Goal: Task Accomplishment & Management: Manage account settings

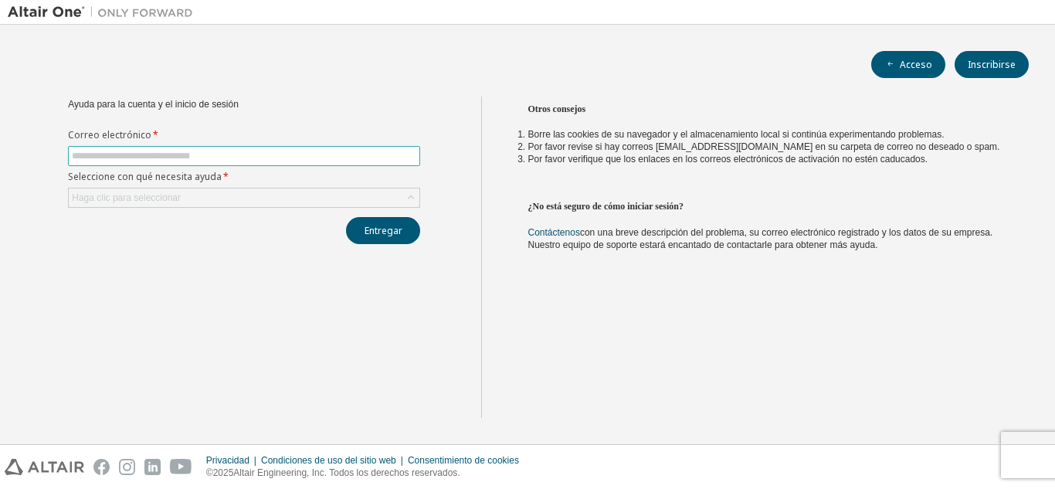
click at [342, 155] on input "text" at bounding box center [244, 156] width 345 height 12
paste input "**********"
type input "**********"
click at [256, 193] on div "Haga clic para seleccionar" at bounding box center [244, 197] width 351 height 19
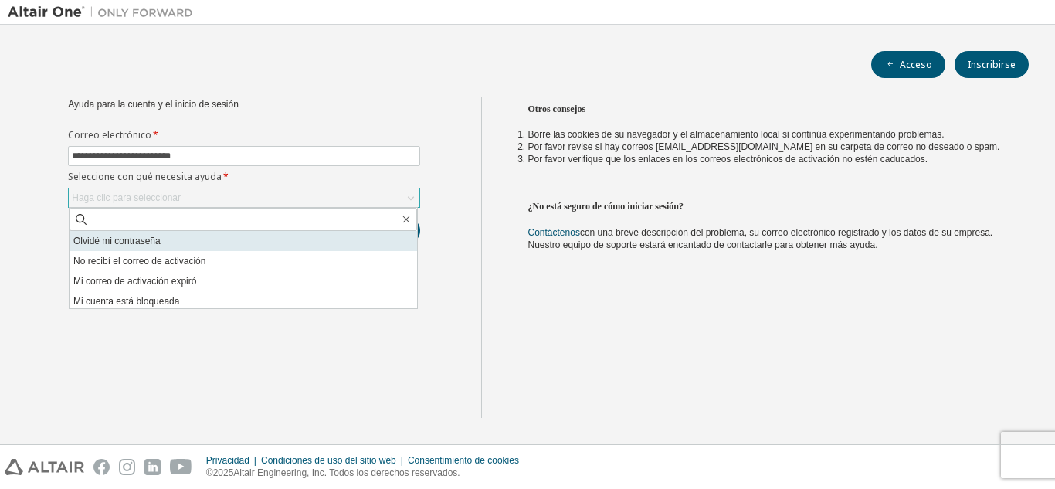
click at [253, 246] on li "Olvidé mi contraseña" at bounding box center [244, 241] width 348 height 20
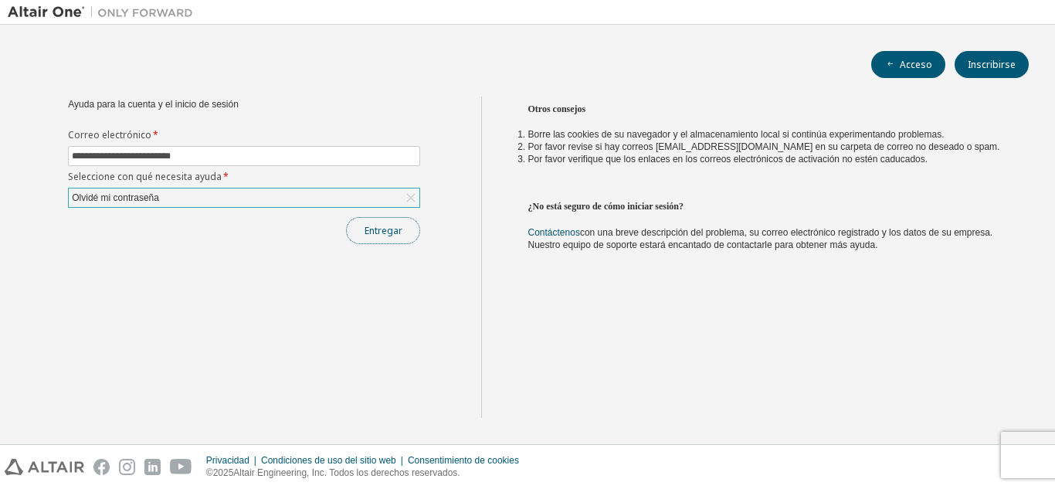
click at [372, 237] on button "Entregar" at bounding box center [383, 230] width 74 height 27
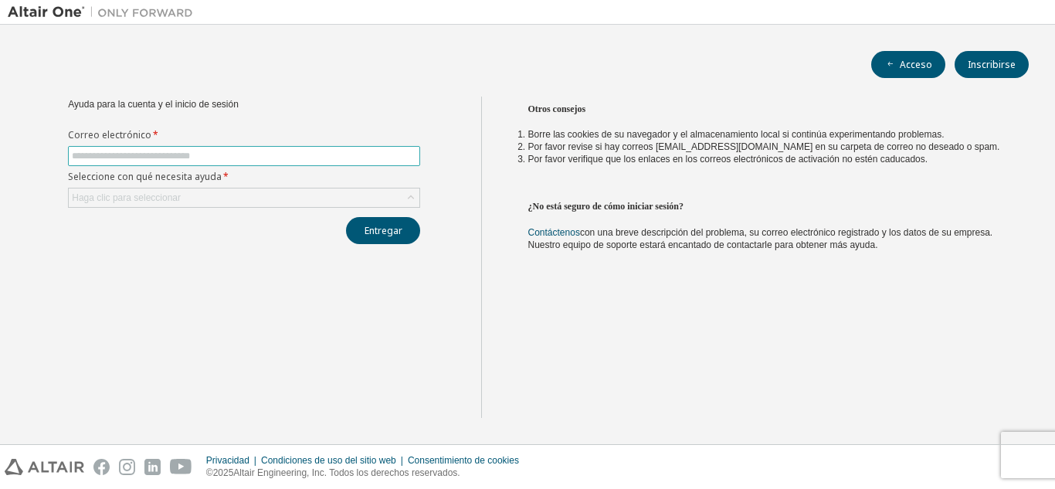
click at [168, 158] on input "text" at bounding box center [244, 156] width 345 height 12
type input "**********"
click at [193, 192] on div "Haga clic para seleccionar" at bounding box center [244, 197] width 351 height 19
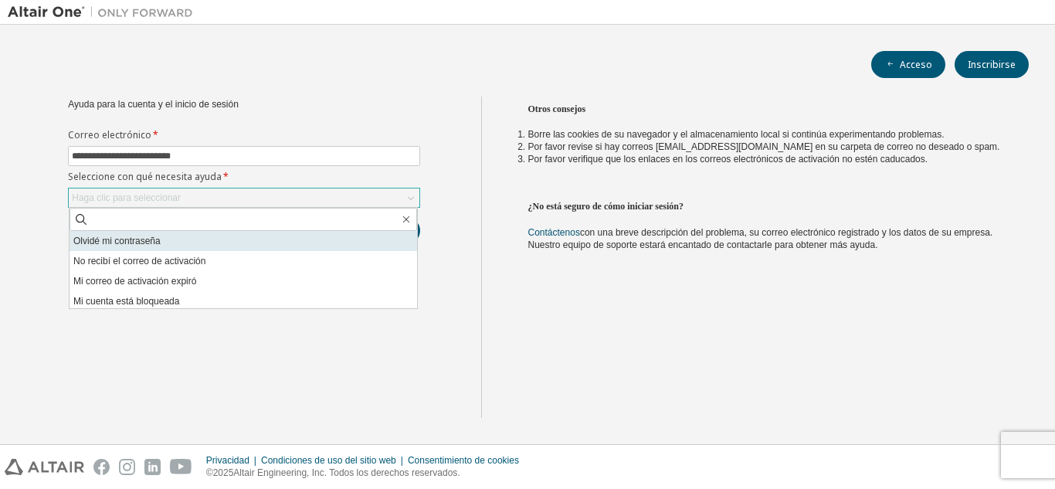
click at [185, 239] on li "Olvidé mi contraseña" at bounding box center [244, 241] width 348 height 20
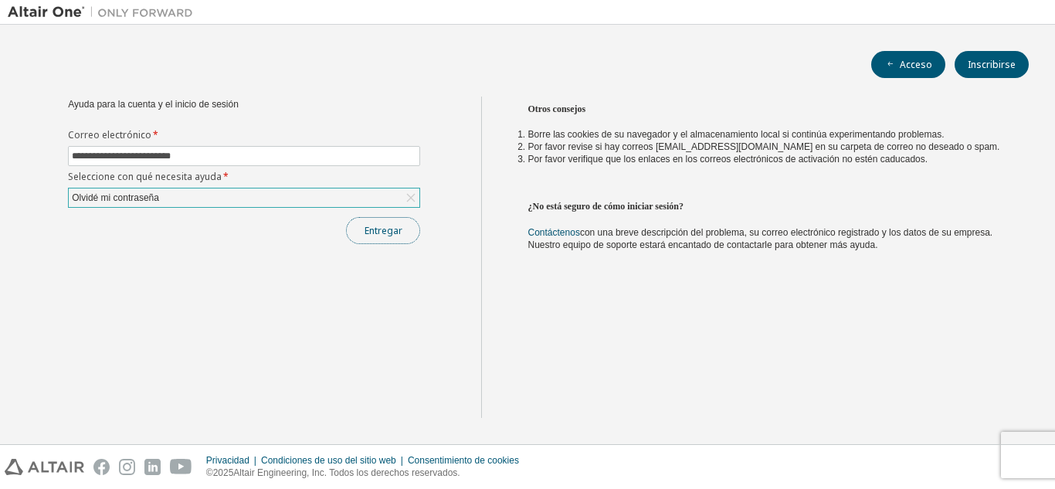
click at [358, 236] on button "Entregar" at bounding box center [383, 230] width 74 height 27
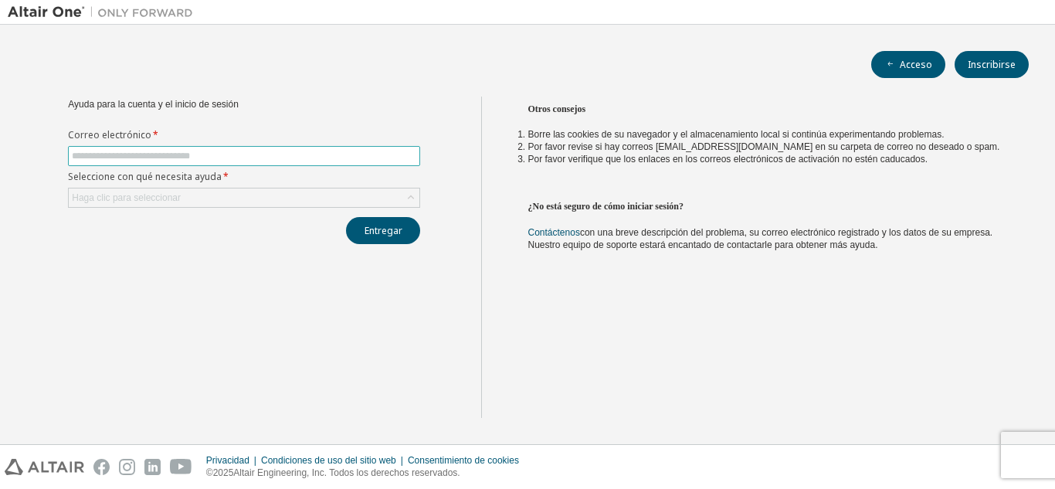
click at [172, 151] on input "text" at bounding box center [244, 156] width 345 height 12
type input "**********"
click at [234, 199] on div "Haga clic para seleccionar" at bounding box center [244, 197] width 351 height 19
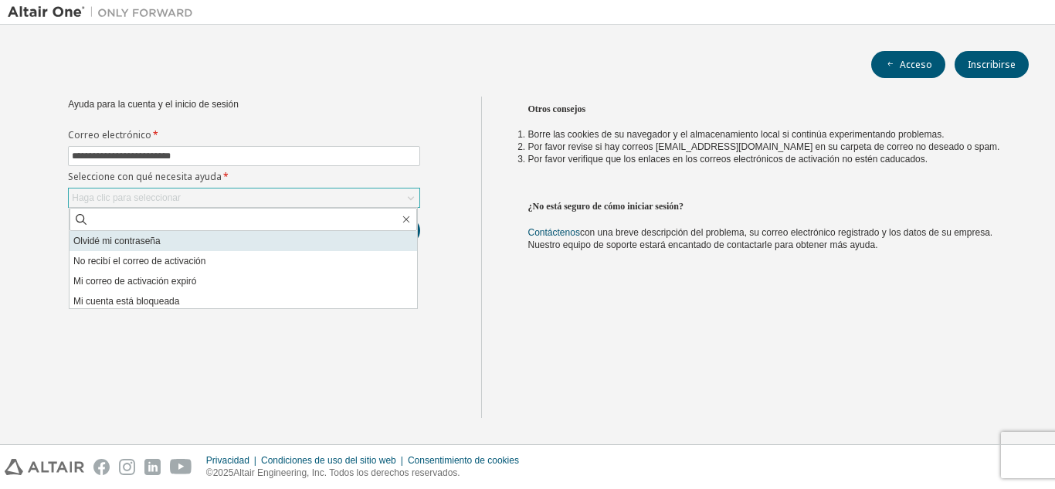
click at [229, 233] on li "Olvidé mi contraseña" at bounding box center [244, 241] width 348 height 20
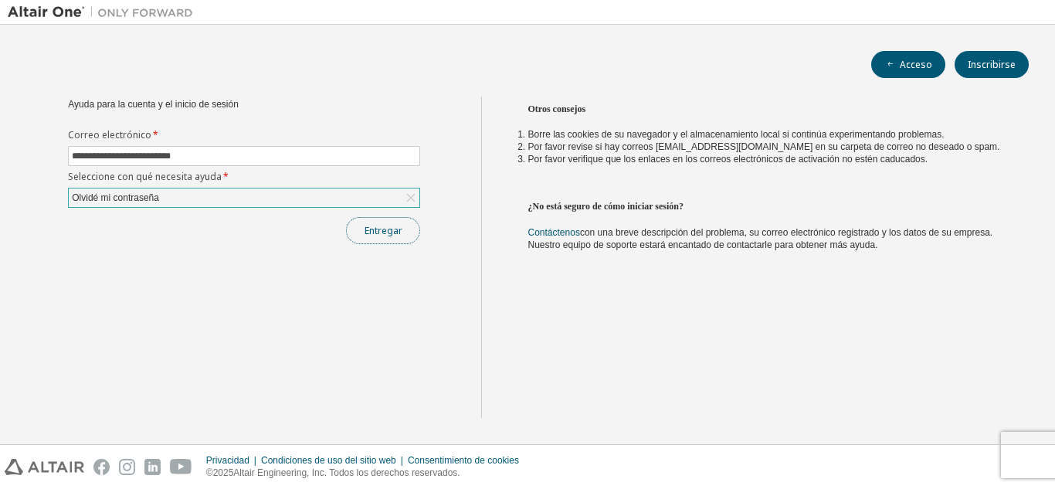
click at [351, 238] on button "Entregar" at bounding box center [383, 230] width 74 height 27
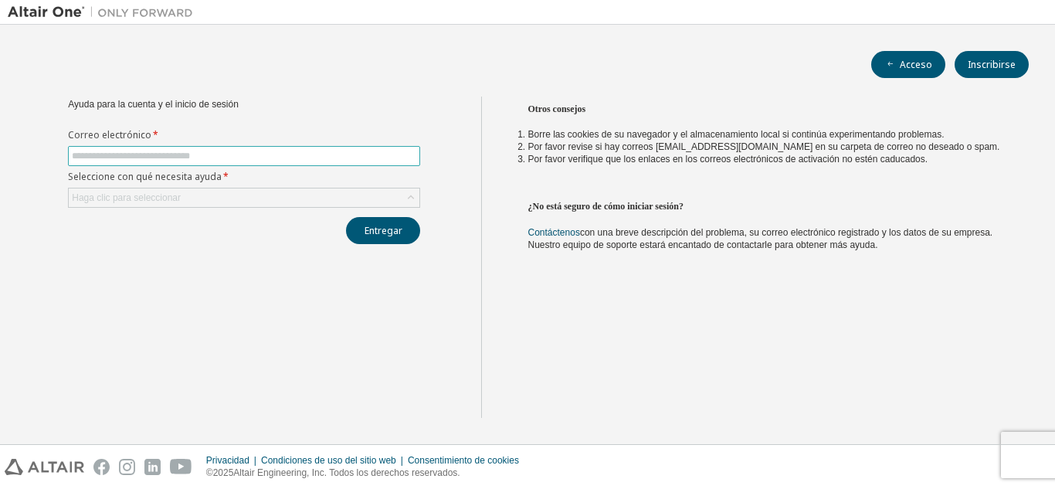
click at [399, 146] on span at bounding box center [244, 156] width 352 height 20
click at [385, 166] on form "Correo electrónico * Seleccione con qué necesita ayuda * Haga clic para selecci…" at bounding box center [244, 168] width 352 height 79
click at [378, 161] on input "text" at bounding box center [244, 156] width 345 height 12
type input "**********"
click at [275, 192] on div "Haga clic para seleccionar" at bounding box center [244, 197] width 351 height 19
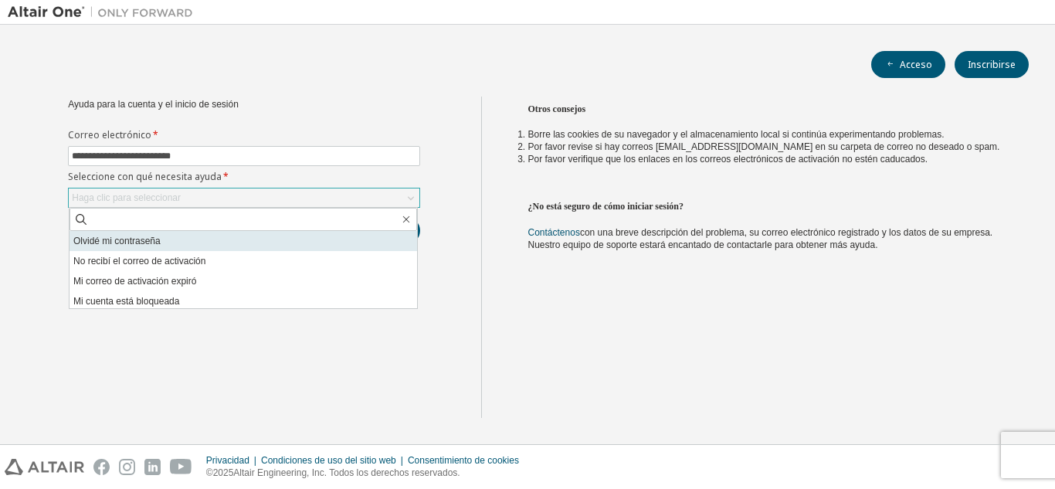
click at [250, 237] on li "Olvidé mi contraseña" at bounding box center [244, 241] width 348 height 20
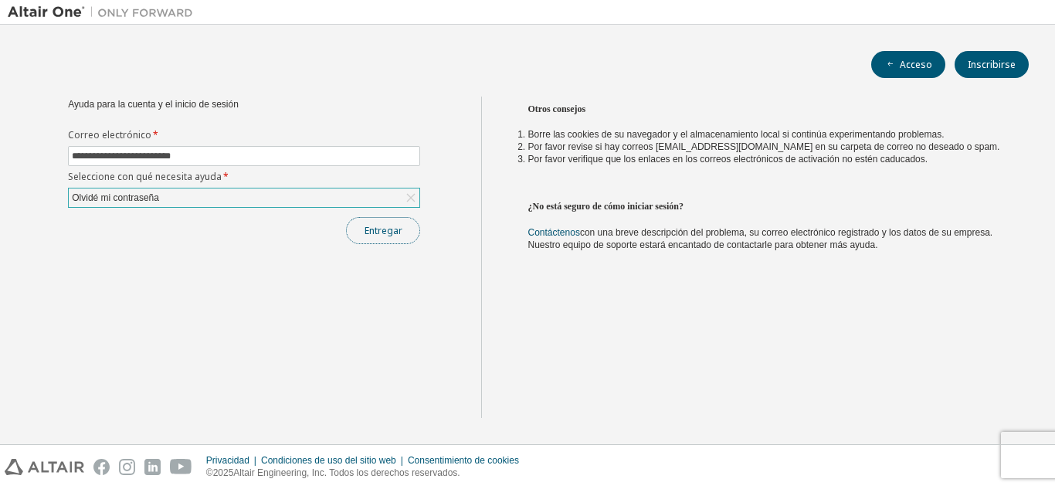
click at [371, 234] on font "Entregar" at bounding box center [384, 230] width 38 height 13
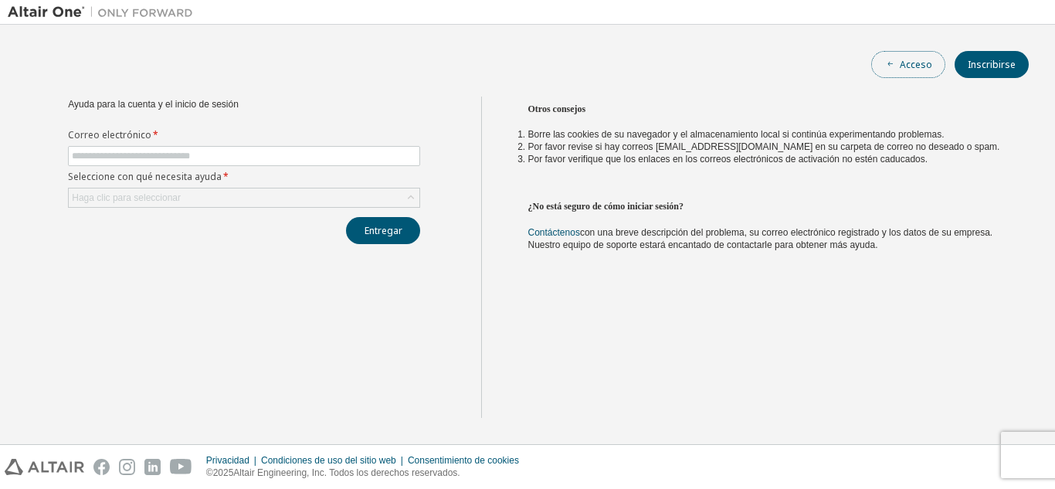
click at [880, 75] on button "Acceso" at bounding box center [908, 64] width 74 height 27
click at [334, 148] on span at bounding box center [244, 156] width 352 height 20
click at [312, 158] on input "text" at bounding box center [244, 156] width 345 height 12
type input "**********"
click at [271, 195] on div "Haga clic para seleccionar" at bounding box center [244, 197] width 351 height 19
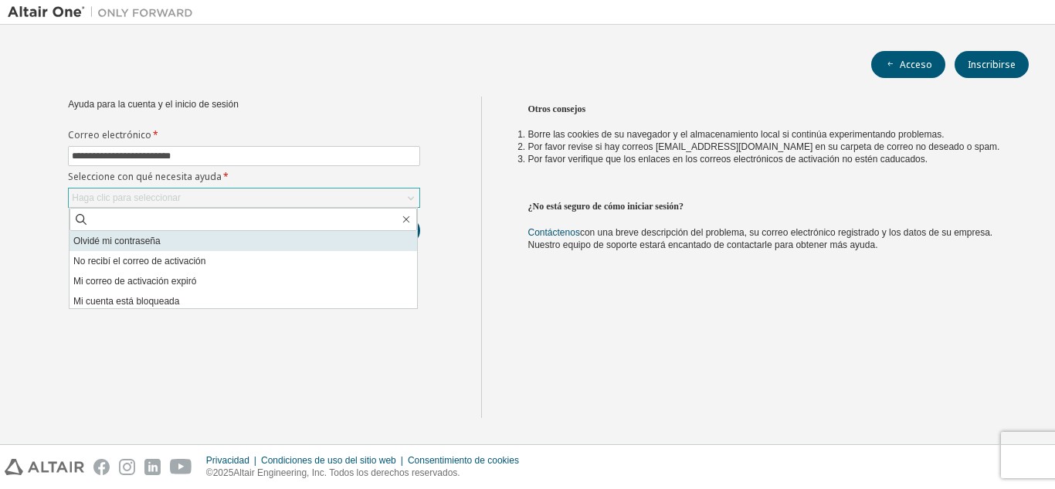
click at [263, 245] on li "Olvidé mi contraseña" at bounding box center [244, 241] width 348 height 20
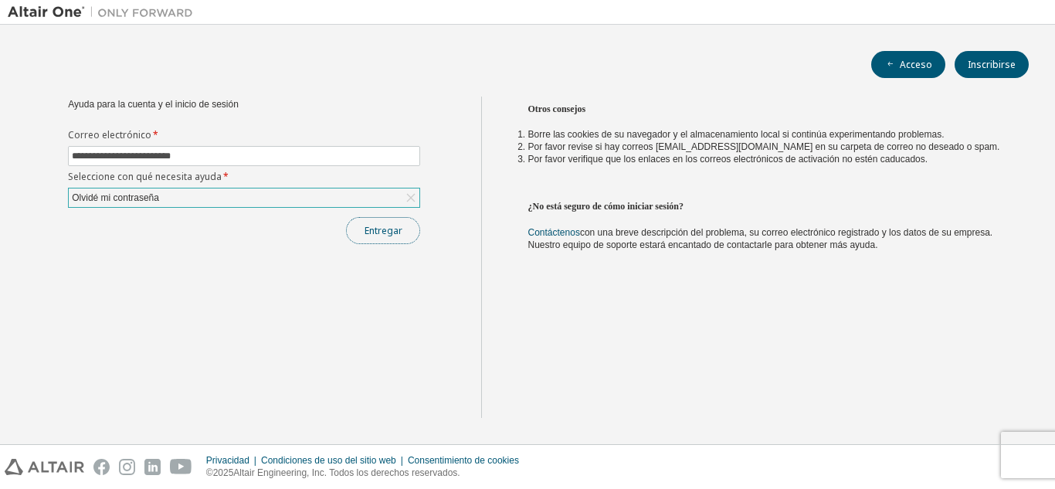
click at [355, 236] on button "Entregar" at bounding box center [383, 230] width 74 height 27
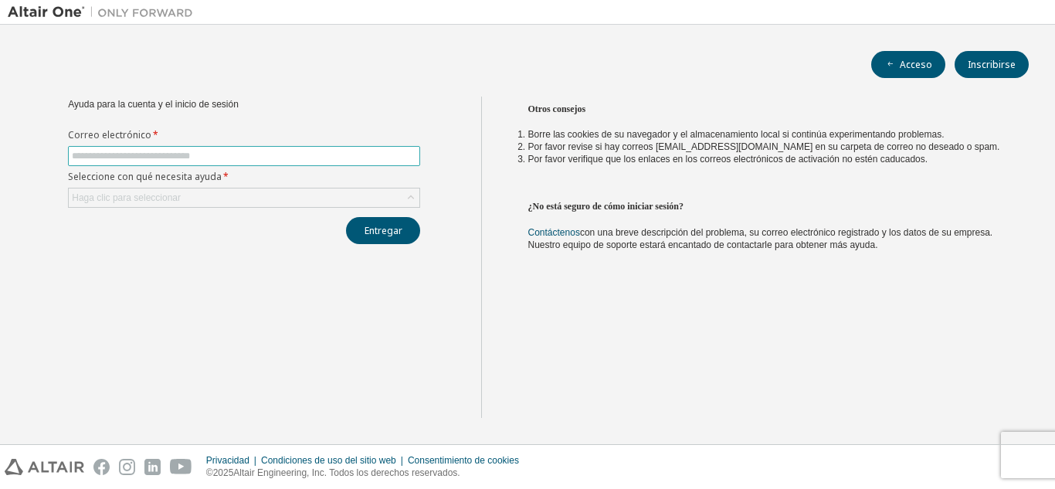
click at [358, 151] on input "text" at bounding box center [244, 156] width 345 height 12
type input "**********"
click at [279, 196] on div "Haga clic para seleccionar" at bounding box center [244, 197] width 351 height 19
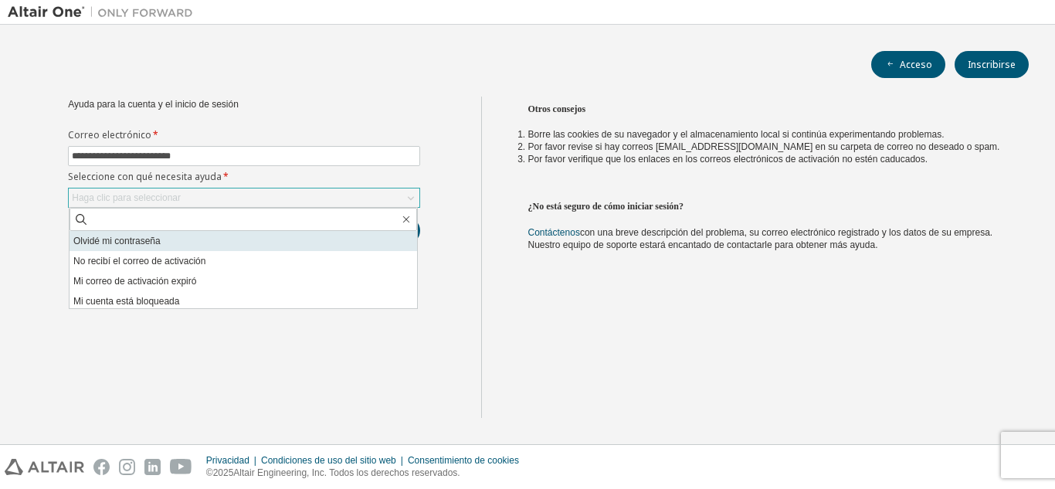
click at [256, 237] on li "Olvidé mi contraseña" at bounding box center [244, 241] width 348 height 20
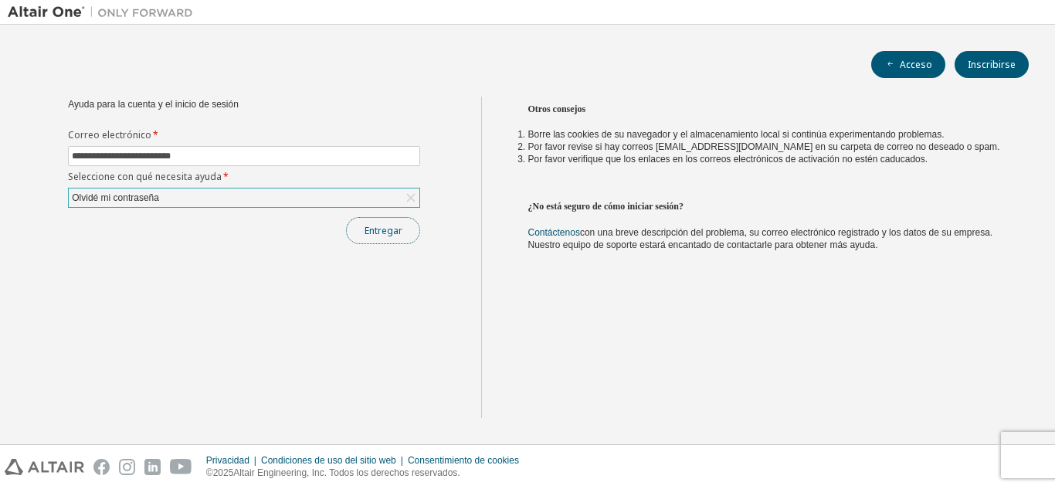
click at [395, 220] on button "Entregar" at bounding box center [383, 230] width 74 height 27
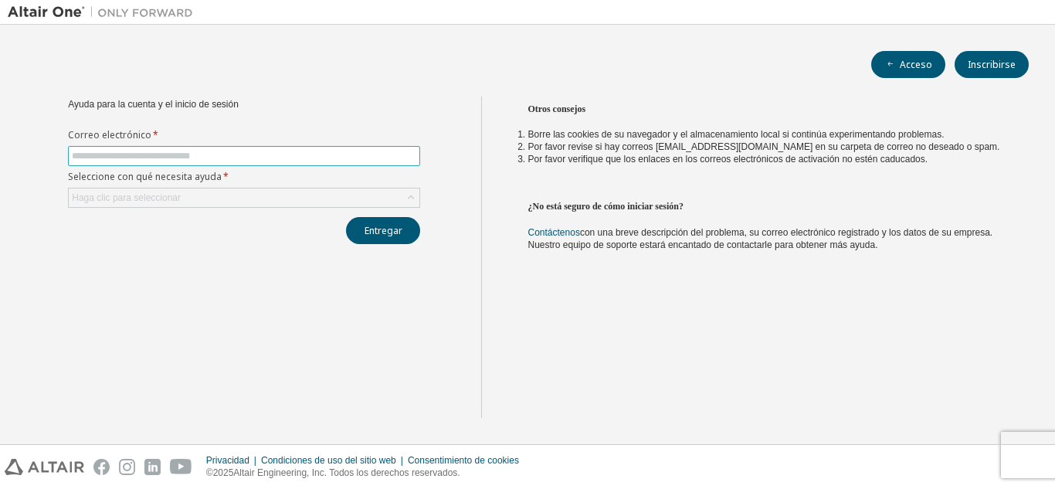
click at [152, 156] on input "text" at bounding box center [244, 156] width 345 height 12
type input "**********"
click at [167, 195] on font "Haga clic para seleccionar" at bounding box center [126, 197] width 109 height 11
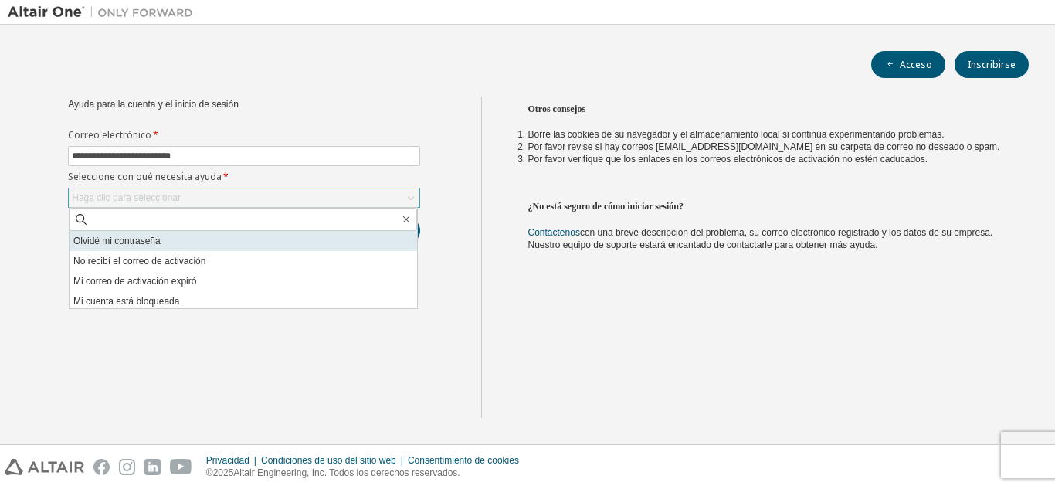
click at [161, 239] on li "Olvidé mi contraseña" at bounding box center [244, 241] width 348 height 20
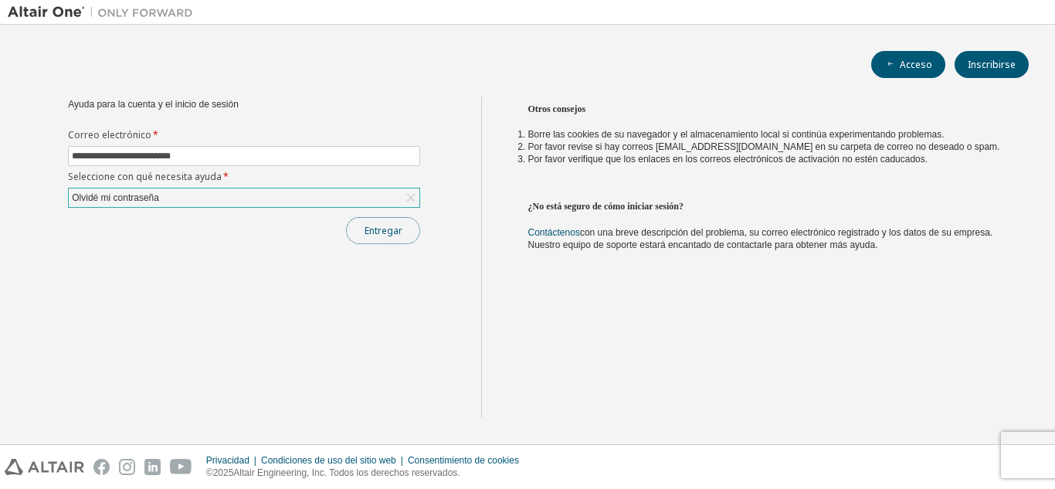
click at [376, 233] on font "Entregar" at bounding box center [384, 230] width 38 height 13
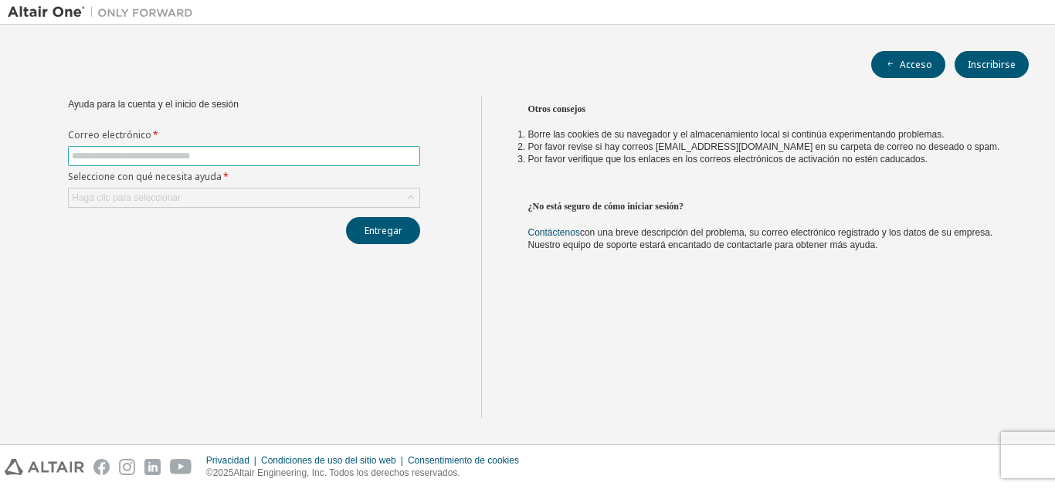
click at [165, 151] on input "text" at bounding box center [244, 156] width 345 height 12
click at [170, 194] on font "Haga clic para seleccionar" at bounding box center [126, 197] width 109 height 11
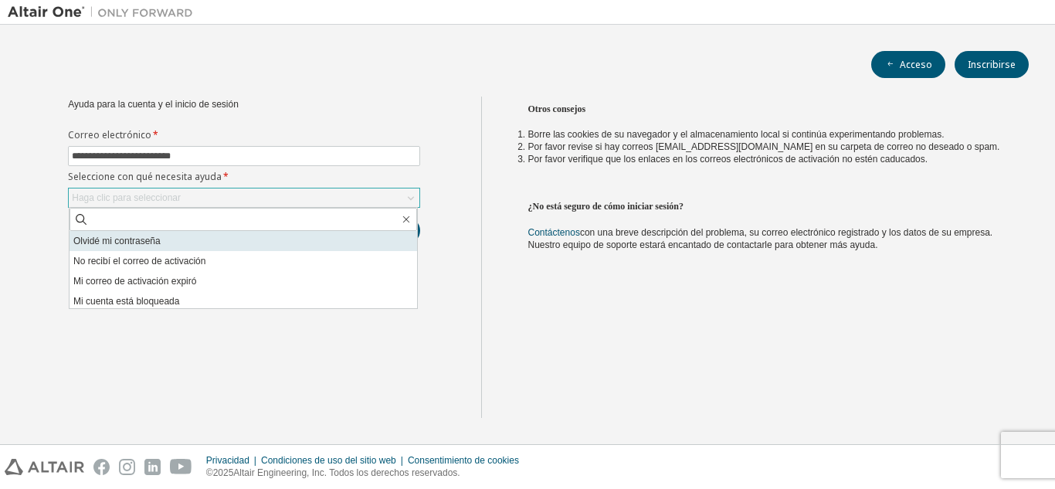
click at [176, 239] on li "Olvidé mi contraseña" at bounding box center [244, 241] width 348 height 20
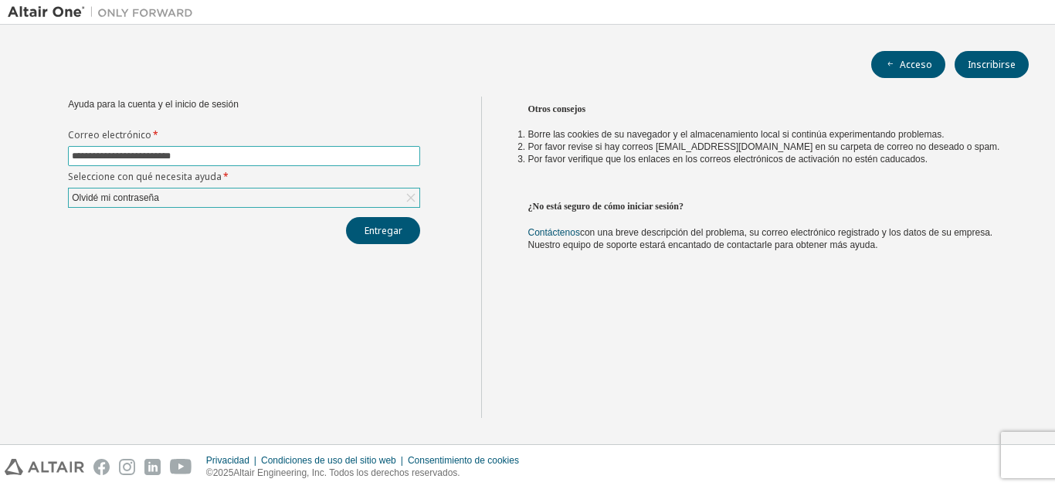
click at [289, 151] on input "**********" at bounding box center [244, 156] width 345 height 12
type input "*"
type input "**********"
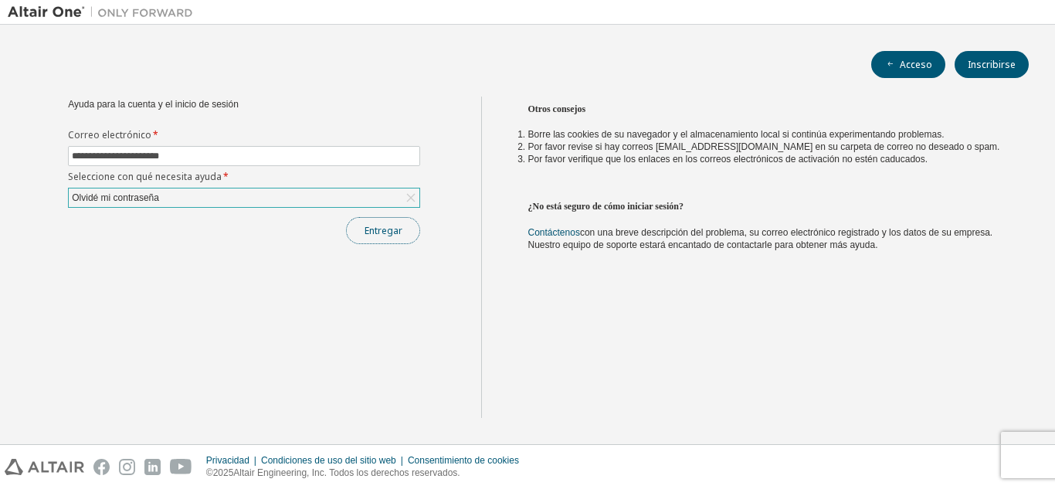
click at [375, 238] on button "Entregar" at bounding box center [383, 230] width 74 height 27
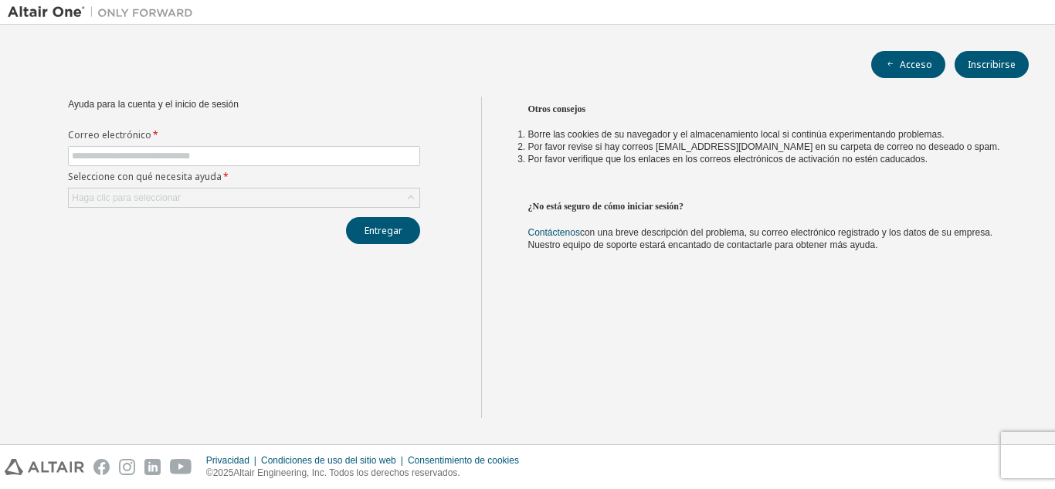
click at [324, 141] on form "Correo electrónico * Seleccione con qué necesita ayuda * Haga clic para selecci…" at bounding box center [244, 168] width 352 height 79
click at [322, 152] on input "text" at bounding box center [244, 156] width 345 height 12
type input "**********"
click at [274, 199] on div "Haga clic para seleccionar" at bounding box center [244, 197] width 351 height 19
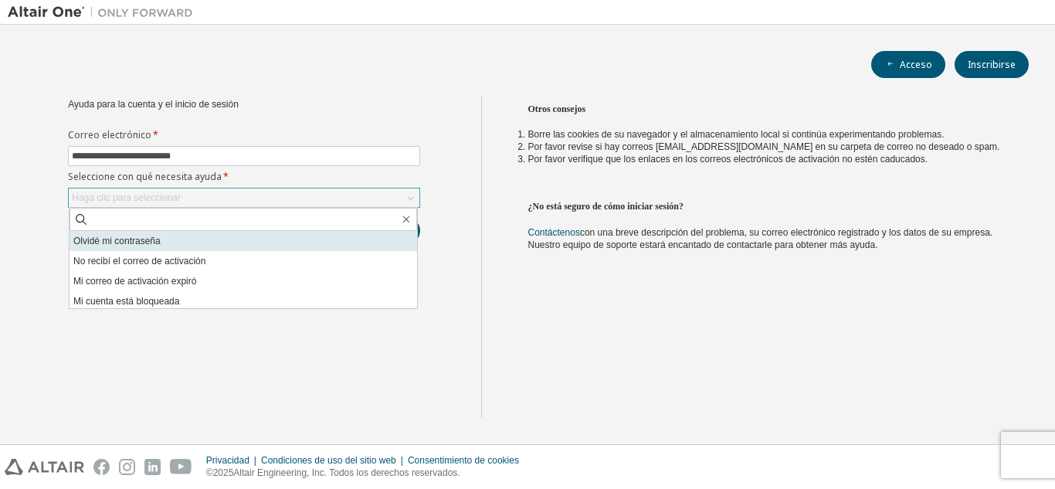
click at [246, 237] on li "Olvidé mi contraseña" at bounding box center [244, 241] width 348 height 20
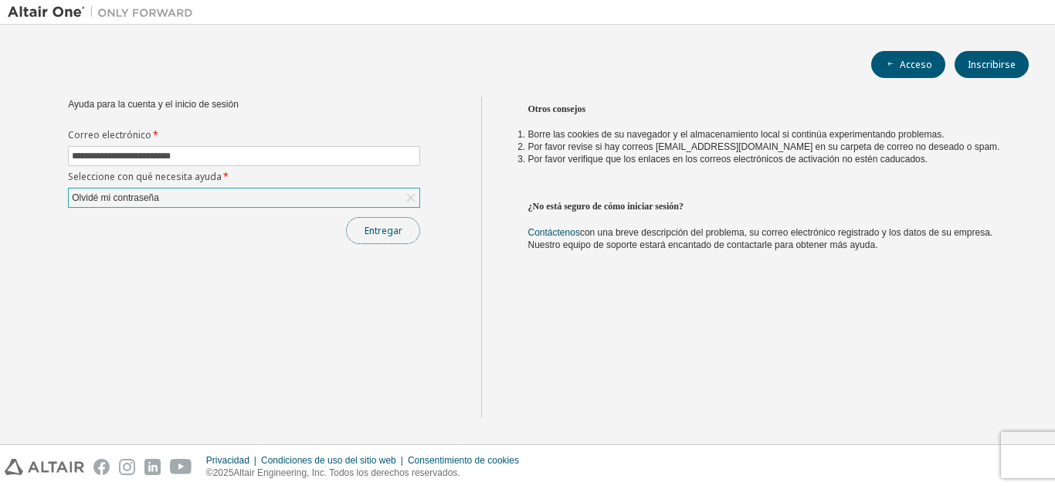
click at [370, 227] on font "Entregar" at bounding box center [384, 230] width 38 height 13
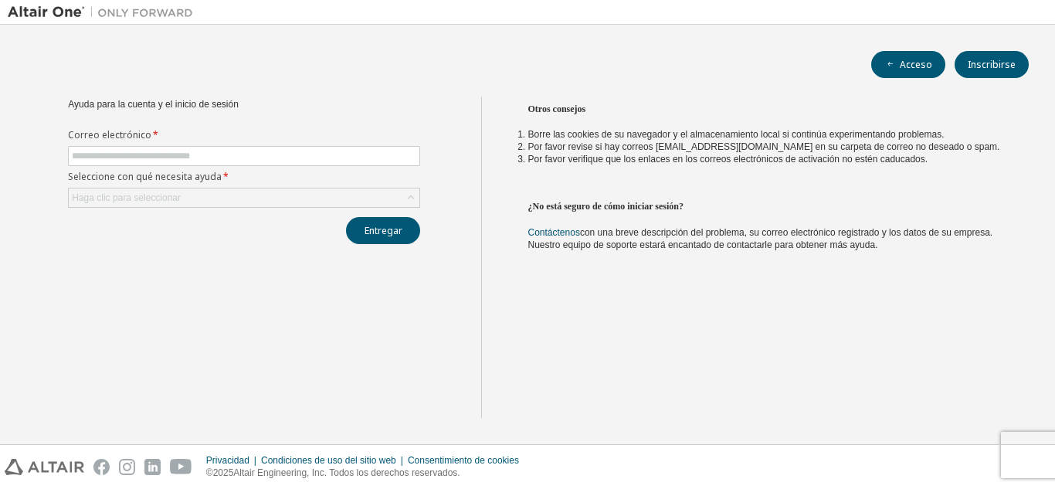
click at [786, 188] on div "Otros consejos Borre las cookies de su navegador y el almacenamiento local si c…" at bounding box center [764, 257] width 567 height 321
click at [362, 166] on form "Correo electrónico * Seleccione con qué necesita ayuda * Haga clic para selecci…" at bounding box center [244, 168] width 352 height 79
click at [359, 162] on span at bounding box center [244, 156] width 352 height 20
click at [333, 151] on input "text" at bounding box center [244, 156] width 345 height 12
type input "**********"
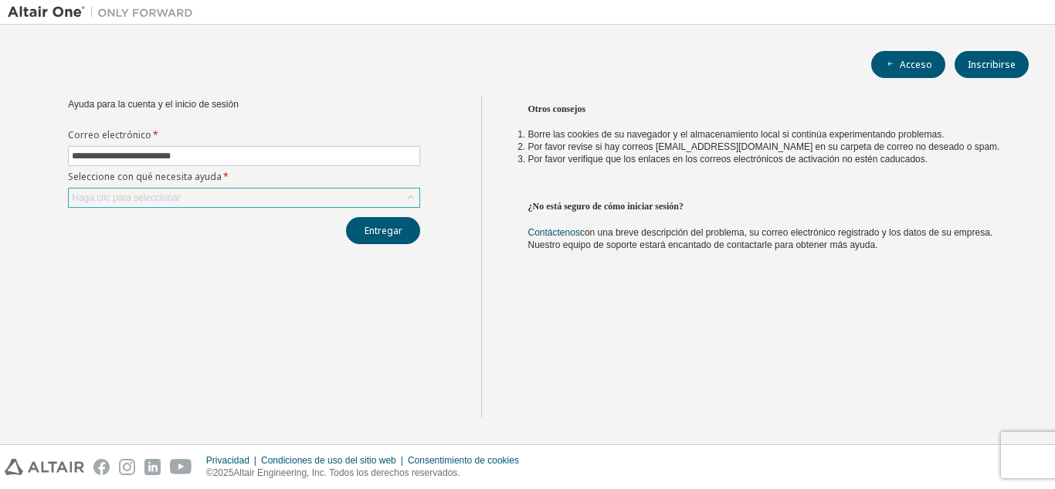
click at [261, 196] on div "Haga clic para seleccionar" at bounding box center [244, 197] width 351 height 19
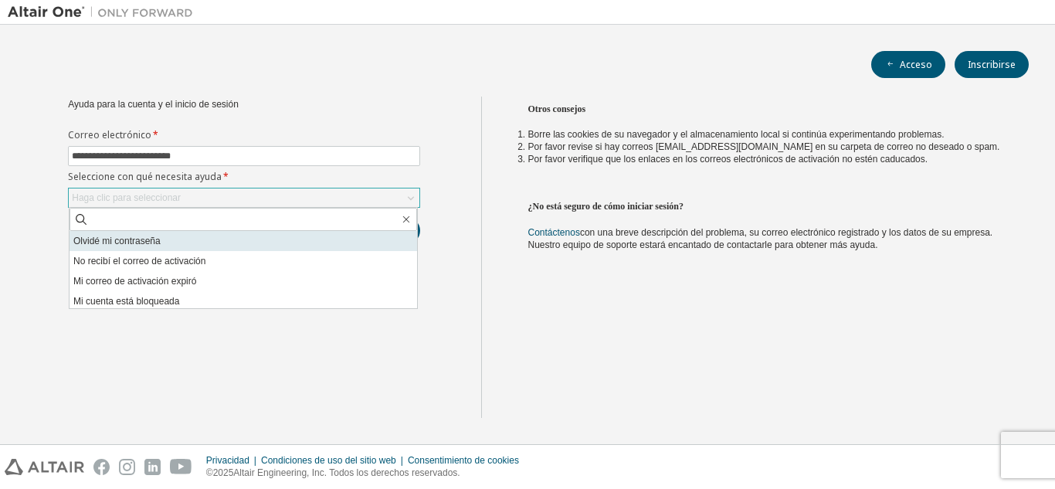
click at [254, 241] on li "Olvidé mi contraseña" at bounding box center [244, 241] width 348 height 20
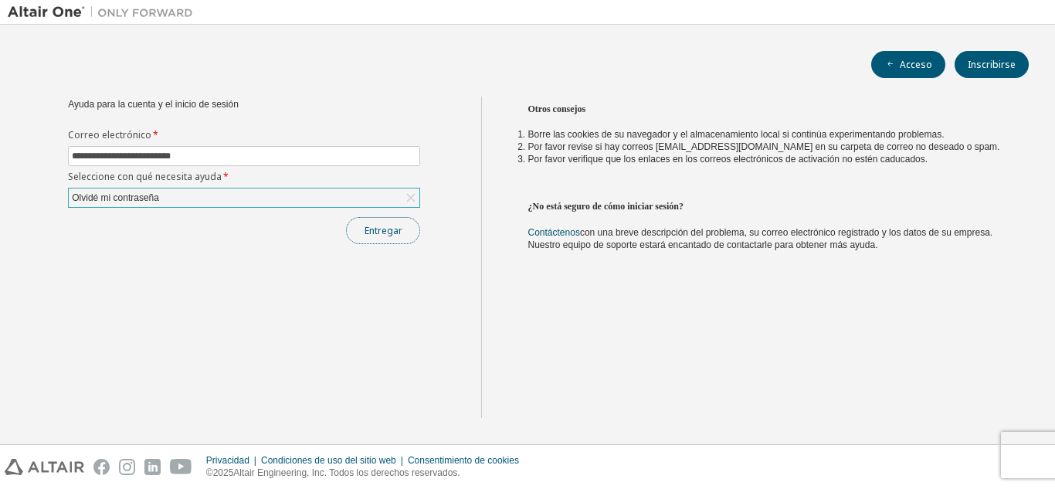
click at [377, 218] on button "Entregar" at bounding box center [383, 230] width 74 height 27
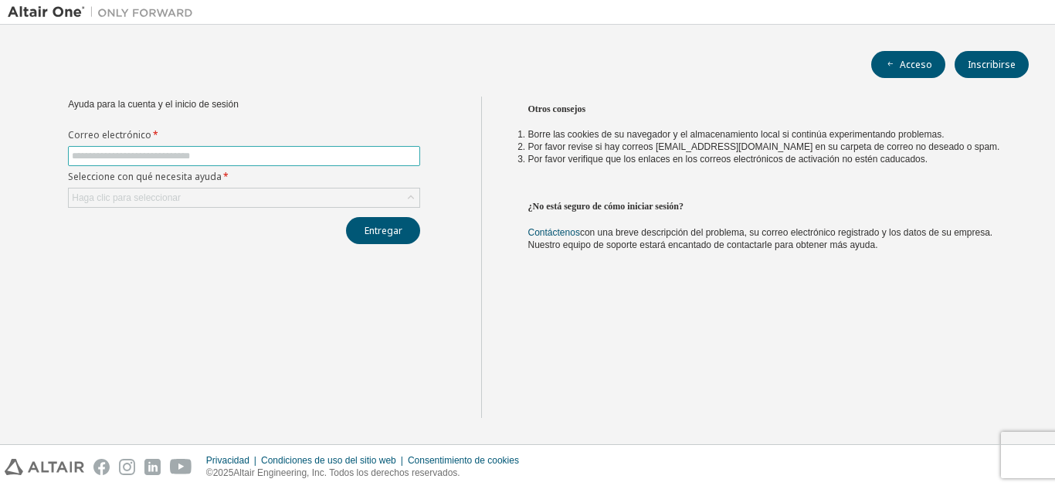
click at [389, 157] on input "text" at bounding box center [244, 156] width 345 height 12
type input "**********"
click at [247, 196] on div "Haga clic para seleccionar" at bounding box center [244, 197] width 351 height 19
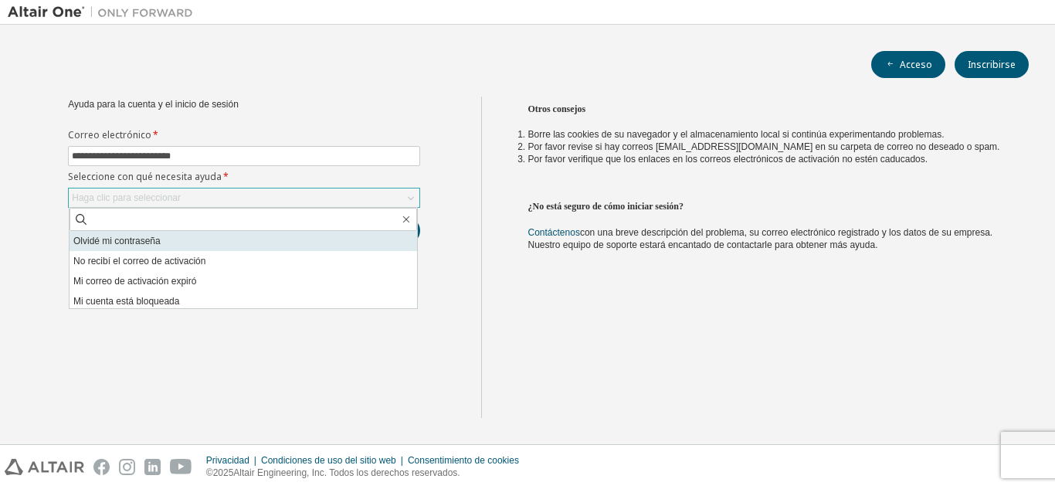
click at [233, 238] on li "Olvidé mi contraseña" at bounding box center [244, 241] width 348 height 20
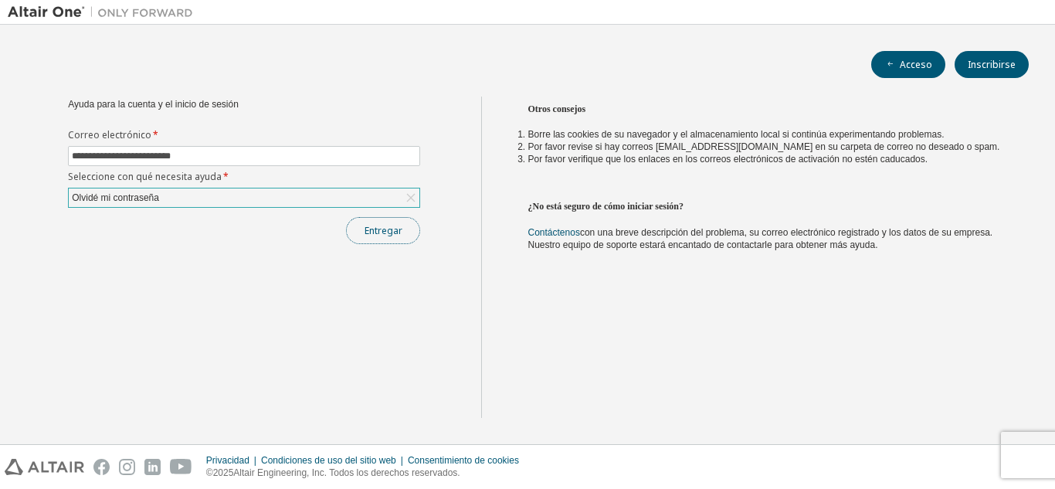
click at [397, 228] on font "Entregar" at bounding box center [384, 230] width 38 height 13
